Goal: Check status

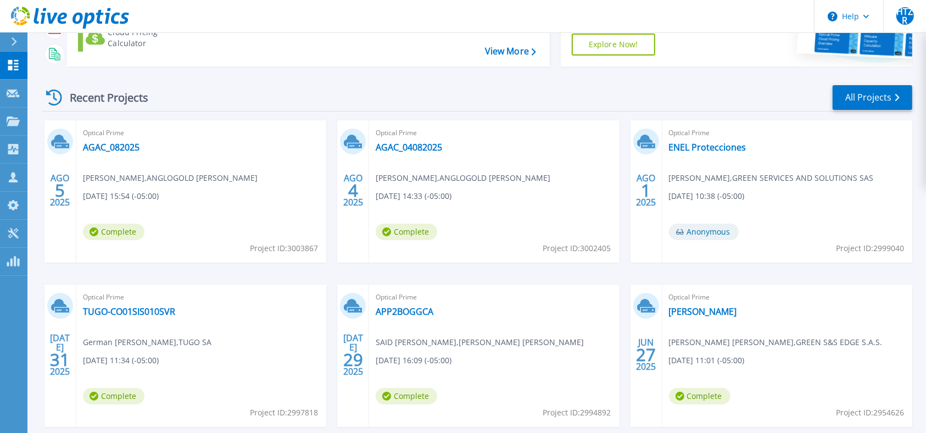
scroll to position [176, 0]
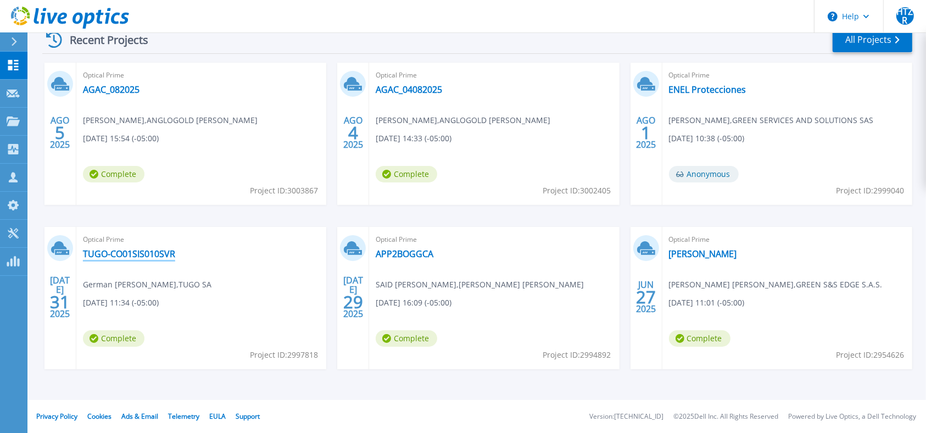
click at [120, 255] on link "TUGO-CO01SIS010SVR" at bounding box center [129, 253] width 92 height 11
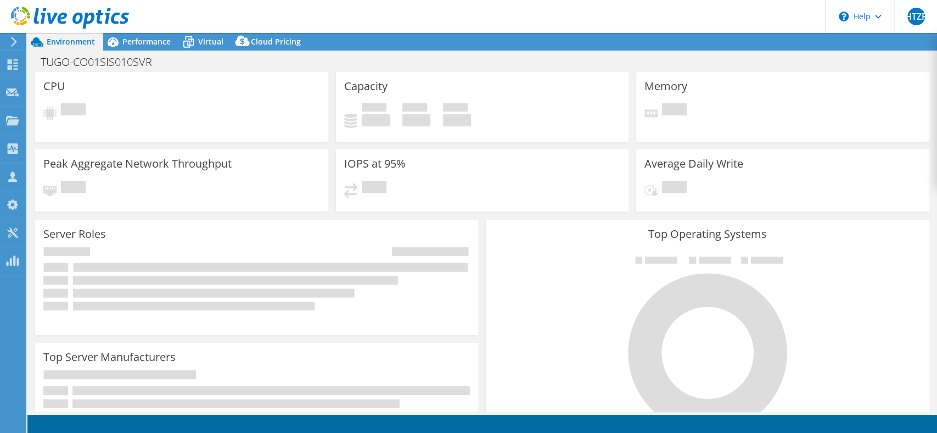
select select "USD"
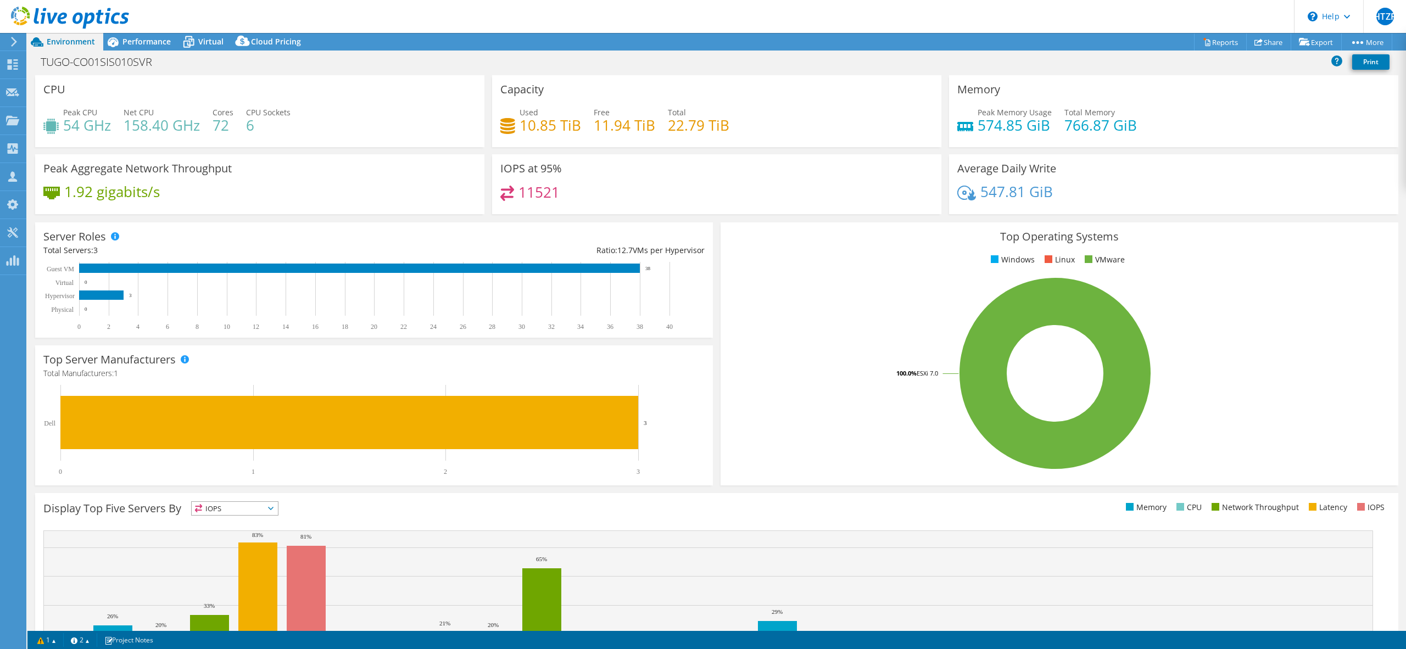
drag, startPoint x: 652, startPoint y: 13, endPoint x: 829, endPoint y: 512, distance: 528.8
click at [829, 432] on ul "Memory CPU Network Throughput Latency IOPS" at bounding box center [1053, 507] width 673 height 13
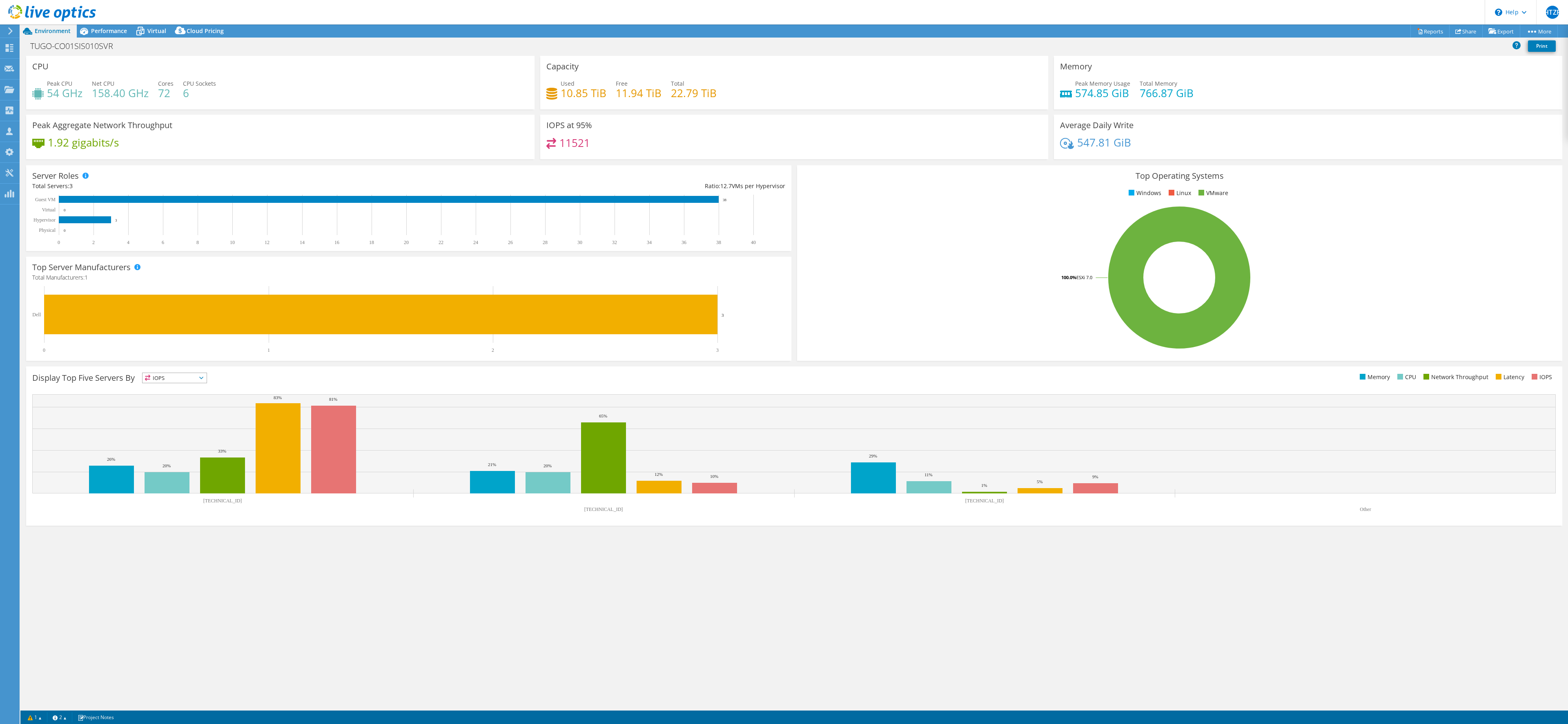
drag, startPoint x: 1022, startPoint y: 5, endPoint x: 913, endPoint y: 555, distance: 560.7
click at [697, 321] on div "CPU Peak CPU 54 GHz Net CPU 158.40 GHz Cores 72 CPU Sockets 6 Capacity Used 10.…" at bounding box center [794, 383] width 1548 height 655
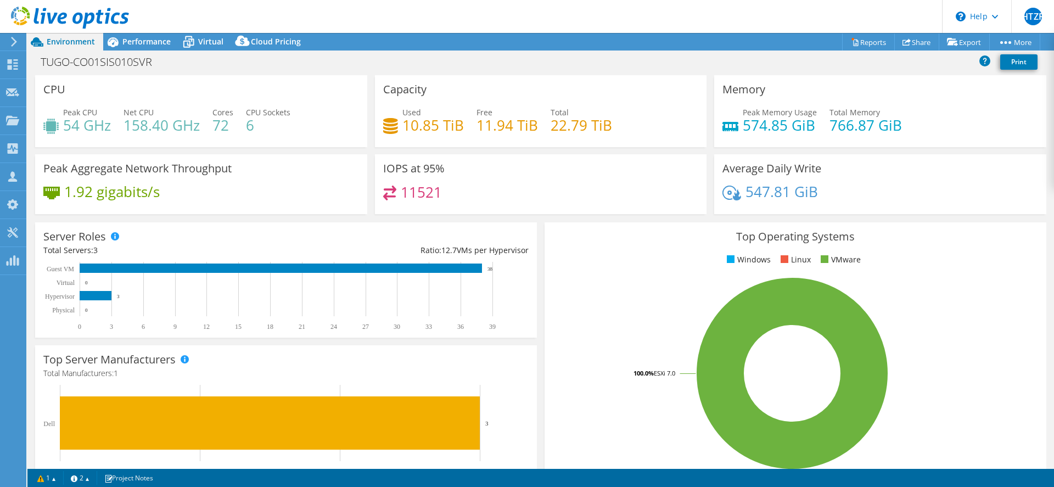
drag, startPoint x: 1662, startPoint y: 29, endPoint x: 651, endPoint y: 417, distance: 1082.8
click at [651, 417] on rect at bounding box center [792, 373] width 479 height 192
